Goal: Task Accomplishment & Management: Manage account settings

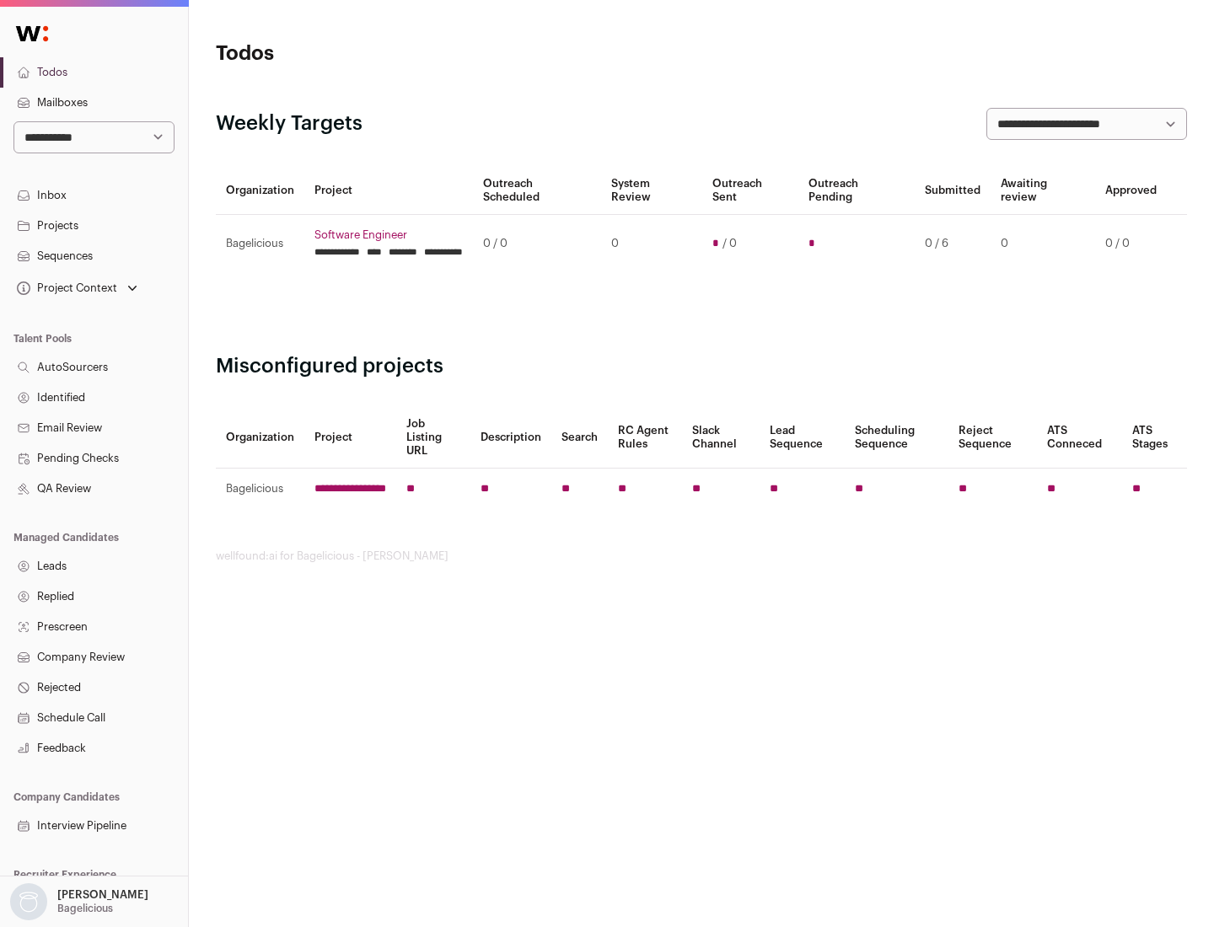
click at [94, 225] on link "Projects" at bounding box center [94, 226] width 188 height 30
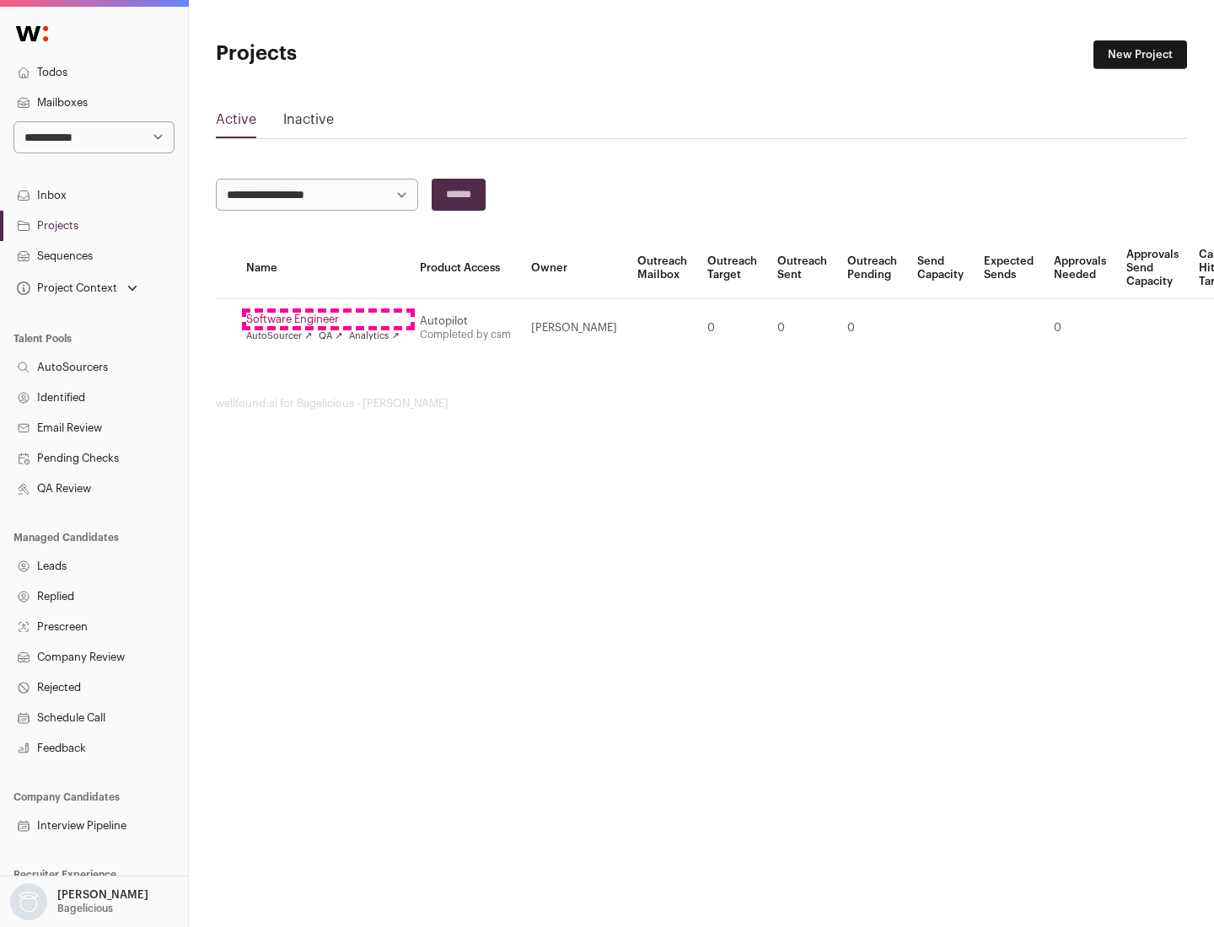
click at [328, 319] on link "Software Engineer" at bounding box center [322, 319] width 153 height 13
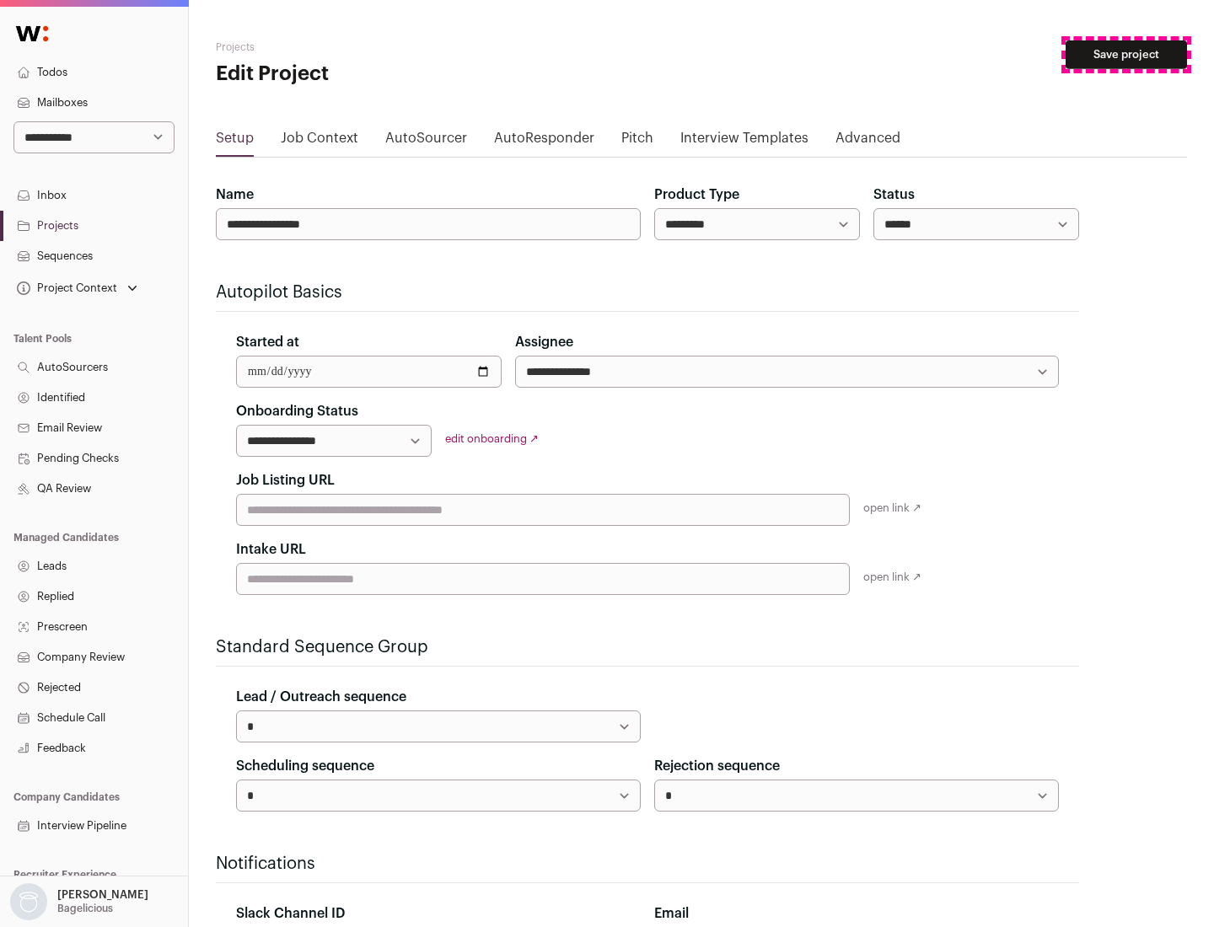
click at [1126, 55] on button "Save project" at bounding box center [1125, 54] width 121 height 29
